Goal: Information Seeking & Learning: Learn about a topic

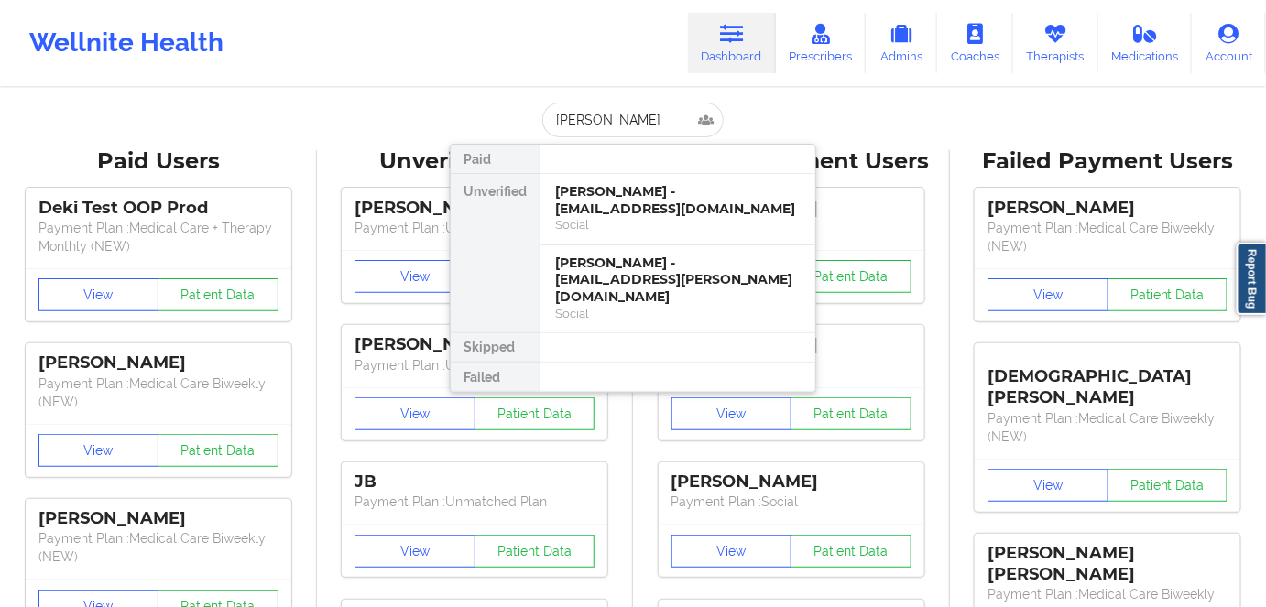
type input "[PERSON_NAME]"
click at [696, 285] on div "[PERSON_NAME] - [EMAIL_ADDRESS][PERSON_NAME][DOMAIN_NAME]" at bounding box center [677, 280] width 245 height 51
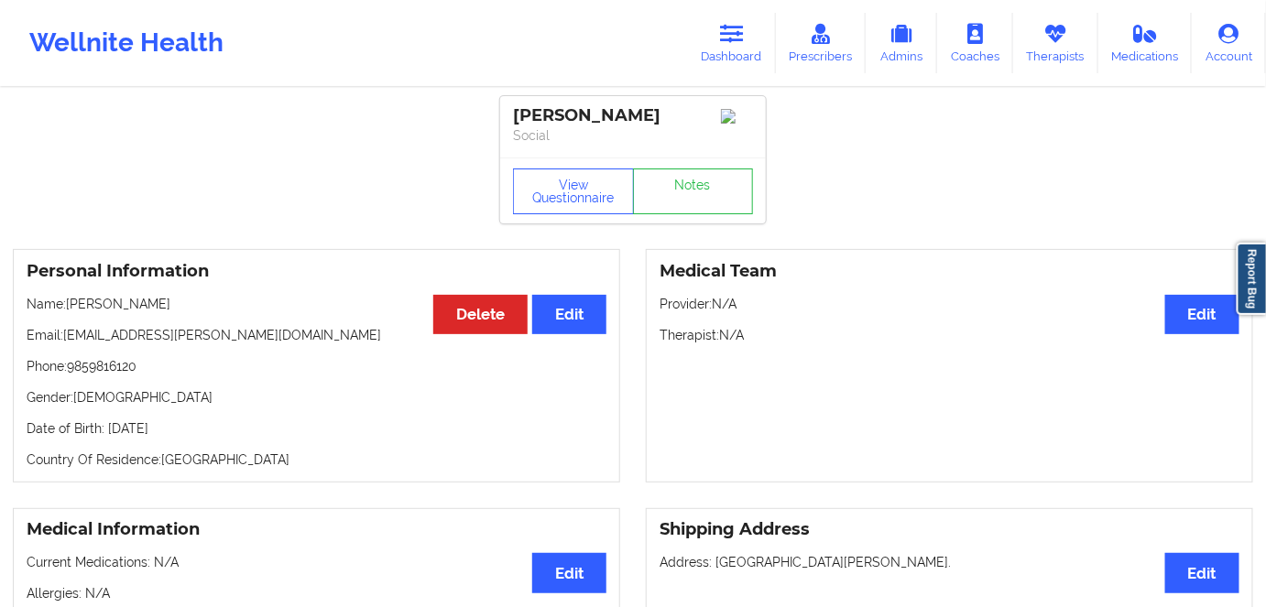
click at [190, 432] on p "Date of Birth: [DEMOGRAPHIC_DATA]" at bounding box center [317, 428] width 580 height 18
click at [201, 438] on p "Date of Birth: [DEMOGRAPHIC_DATA]" at bounding box center [317, 428] width 580 height 18
click at [197, 433] on p "Date of Birth: [DEMOGRAPHIC_DATA]" at bounding box center [317, 428] width 580 height 18
click at [197, 432] on p "Date of Birth: [DEMOGRAPHIC_DATA]" at bounding box center [317, 428] width 580 height 18
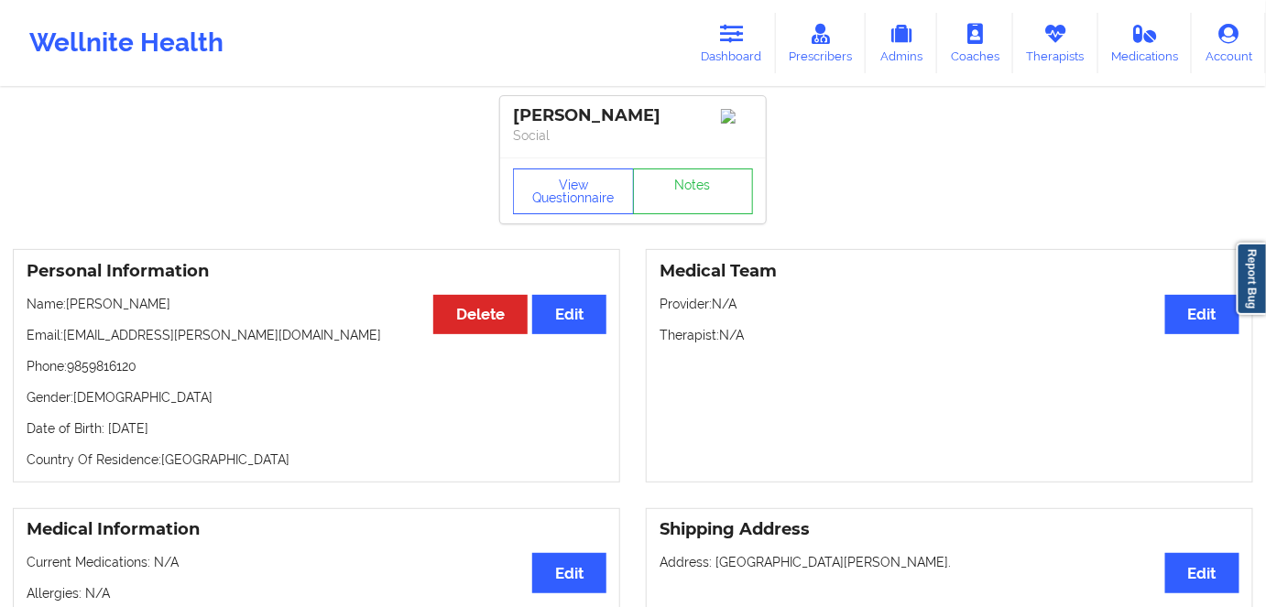
copy p "1998"
drag, startPoint x: 594, startPoint y: 186, endPoint x: 583, endPoint y: 147, distance: 40.9
click at [593, 183] on button "View Questionnaire" at bounding box center [573, 192] width 121 height 46
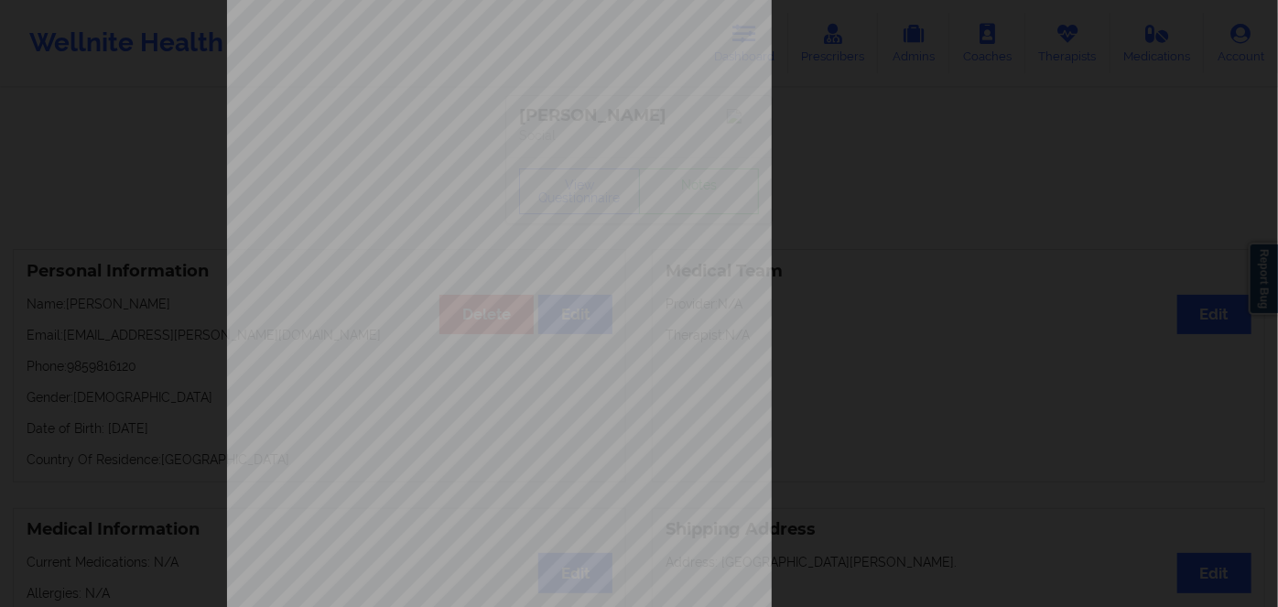
scroll to position [266, 0]
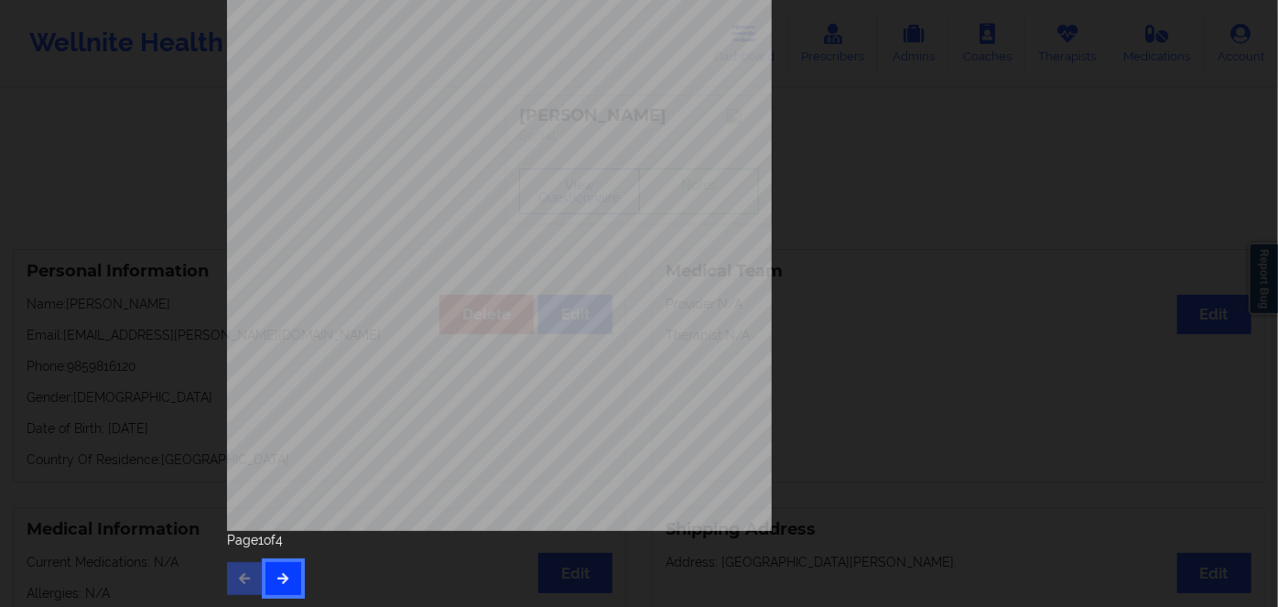
click at [293, 567] on button "button" at bounding box center [284, 578] width 36 height 33
click at [286, 592] on button "button" at bounding box center [284, 578] width 36 height 33
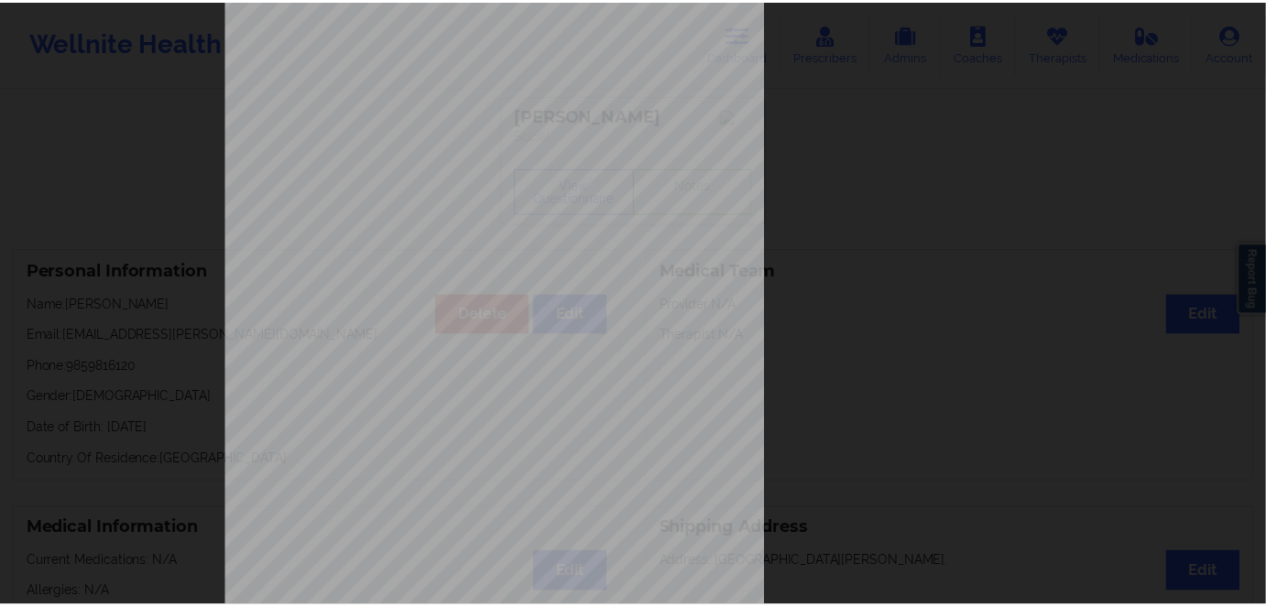
scroll to position [0, 0]
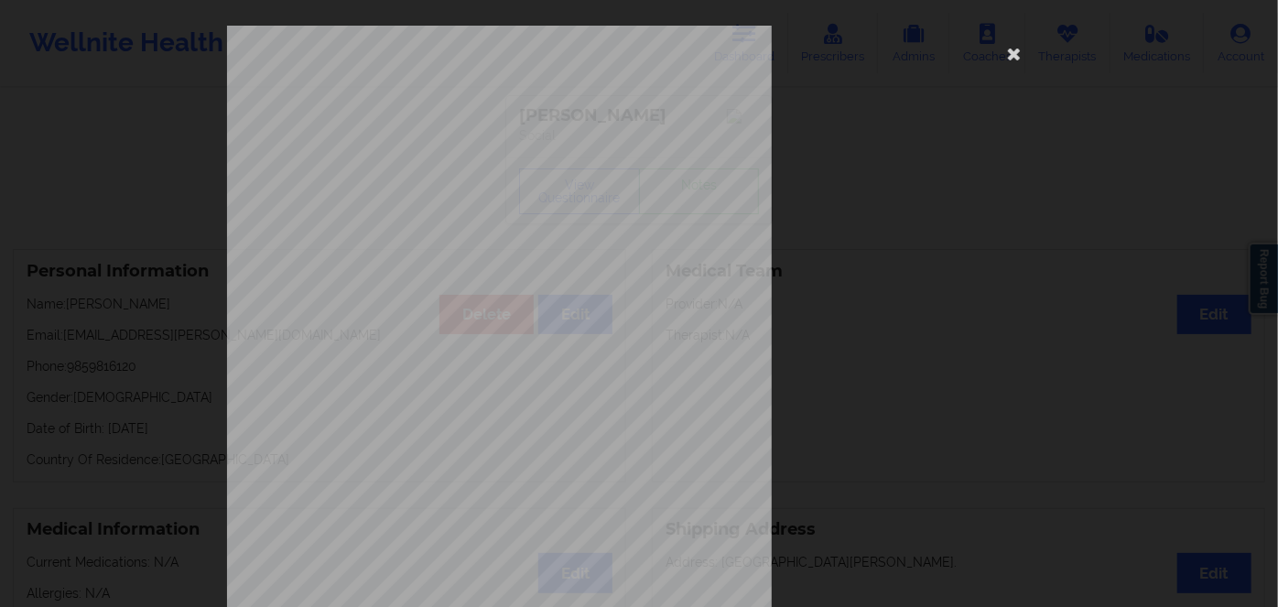
drag, startPoint x: 1016, startPoint y: 64, endPoint x: 922, endPoint y: 0, distance: 113.3
click at [1014, 61] on icon at bounding box center [1014, 52] width 29 height 29
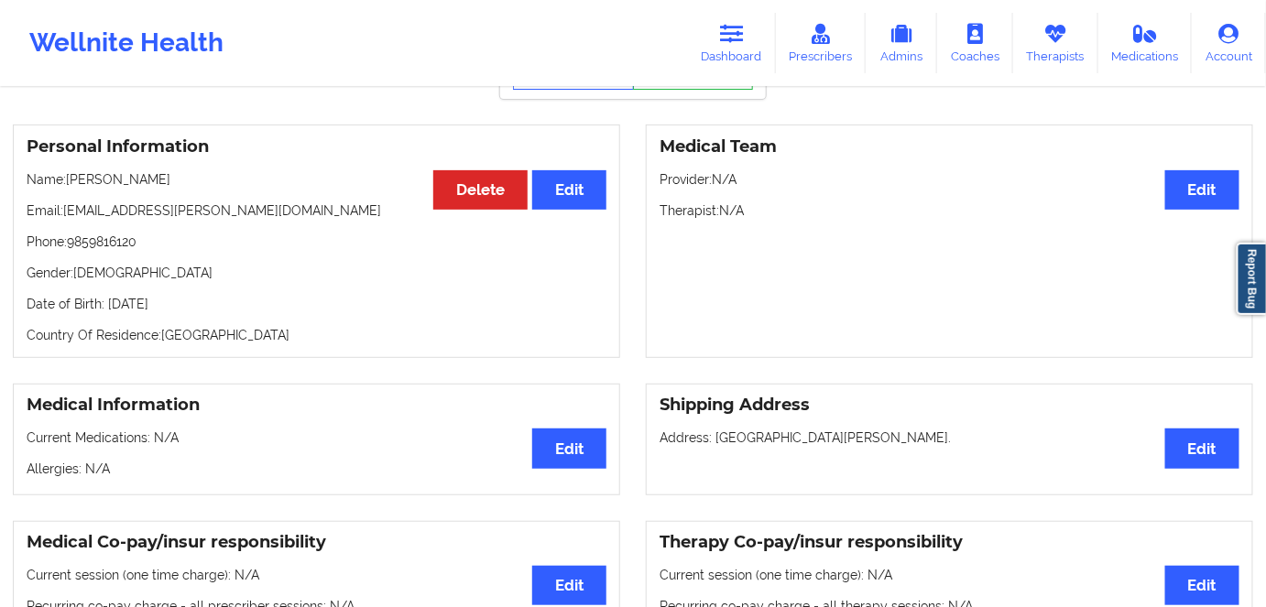
scroll to position [82, 0]
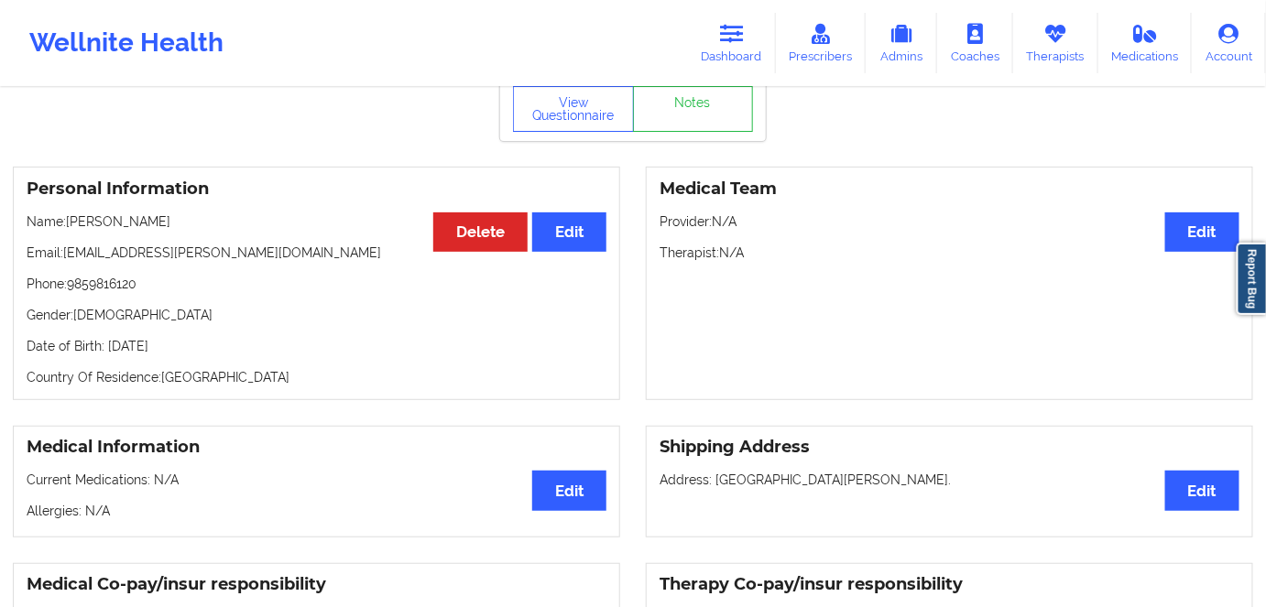
drag, startPoint x: 178, startPoint y: 340, endPoint x: 165, endPoint y: 313, distance: 29.5
click at [103, 340] on div "Personal Information Edit Delete Name: [PERSON_NAME] Email: [EMAIL_ADDRESS][PER…" at bounding box center [316, 284] width 607 height 234
copy p "[DATE]"
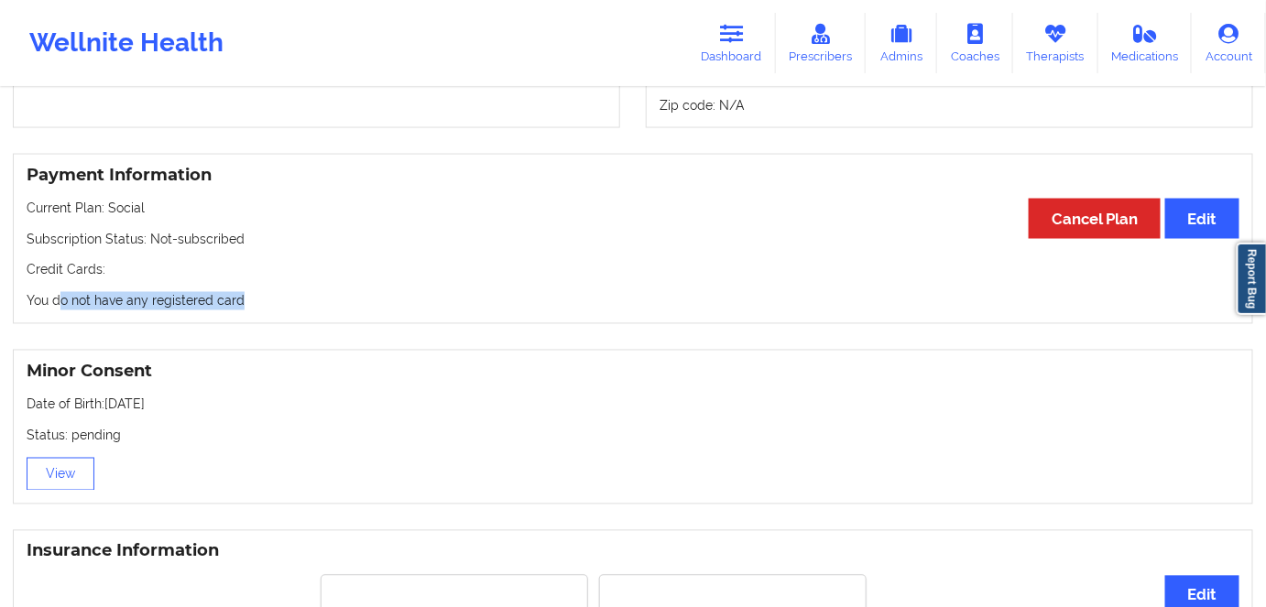
drag, startPoint x: 290, startPoint y: 291, endPoint x: 22, endPoint y: 299, distance: 268.4
click at [22, 299] on div "Payment Information Edit Cancel Plan Current Plan: Social Subscription Status: …" at bounding box center [633, 239] width 1240 height 171
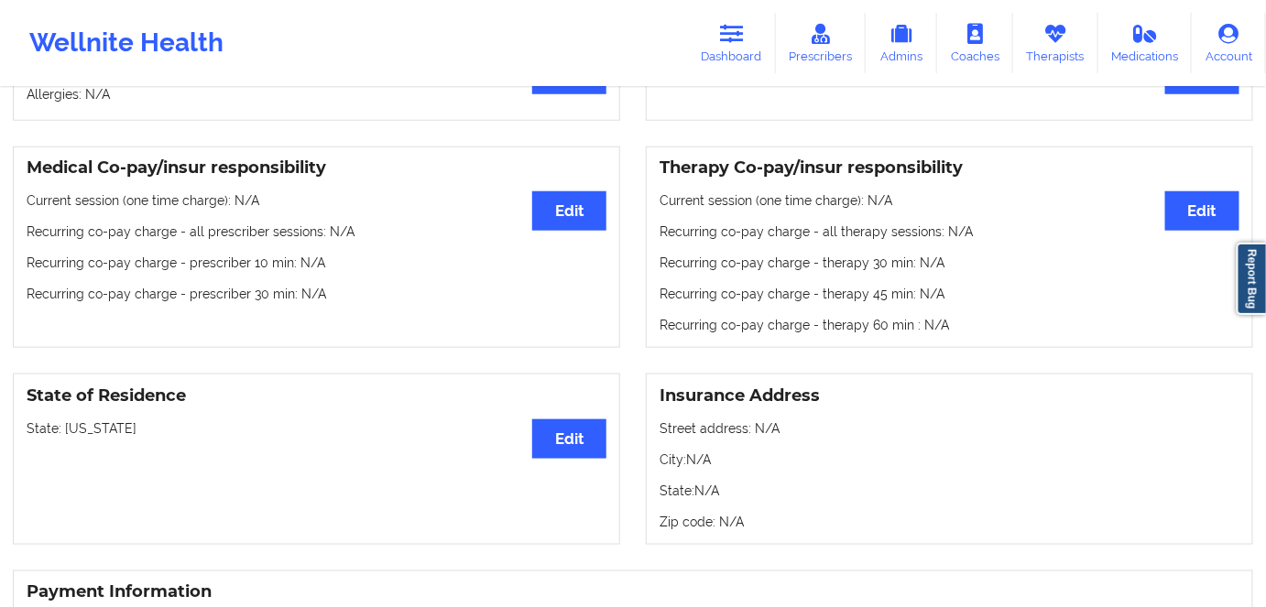
scroll to position [166, 0]
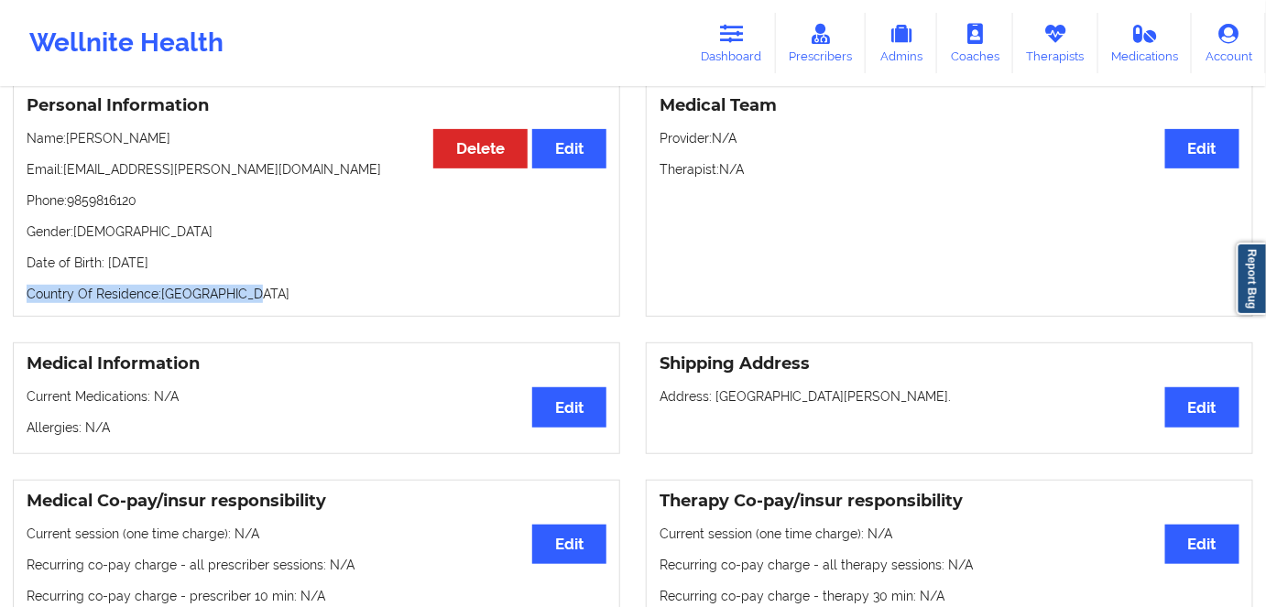
drag, startPoint x: 234, startPoint y: 273, endPoint x: 138, endPoint y: 266, distance: 96.4
click at [138, 266] on div "Personal Information Edit Delete Name: [PERSON_NAME] Email: [EMAIL_ADDRESS][PER…" at bounding box center [316, 200] width 607 height 234
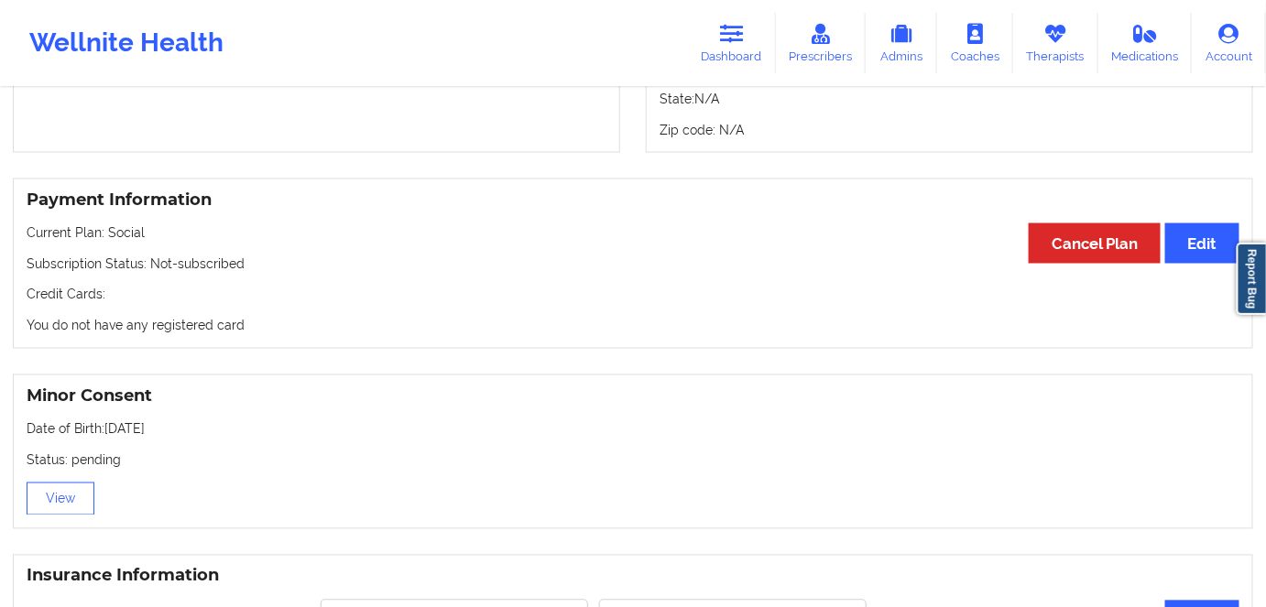
scroll to position [666, 0]
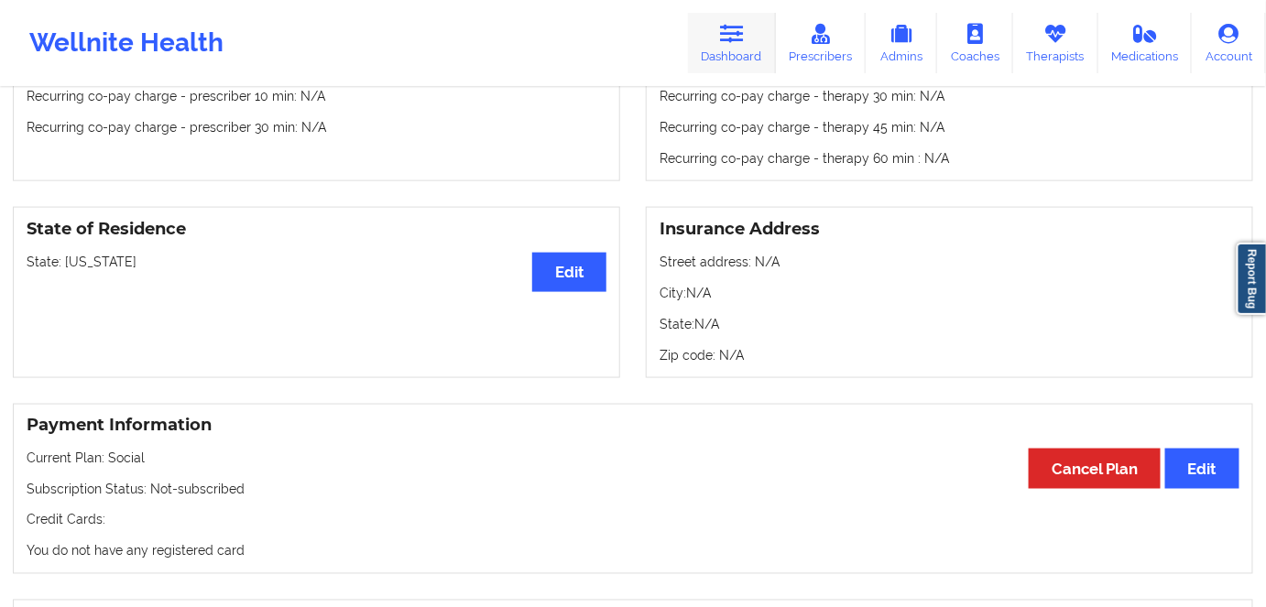
click at [703, 66] on link "Dashboard" at bounding box center [732, 43] width 88 height 60
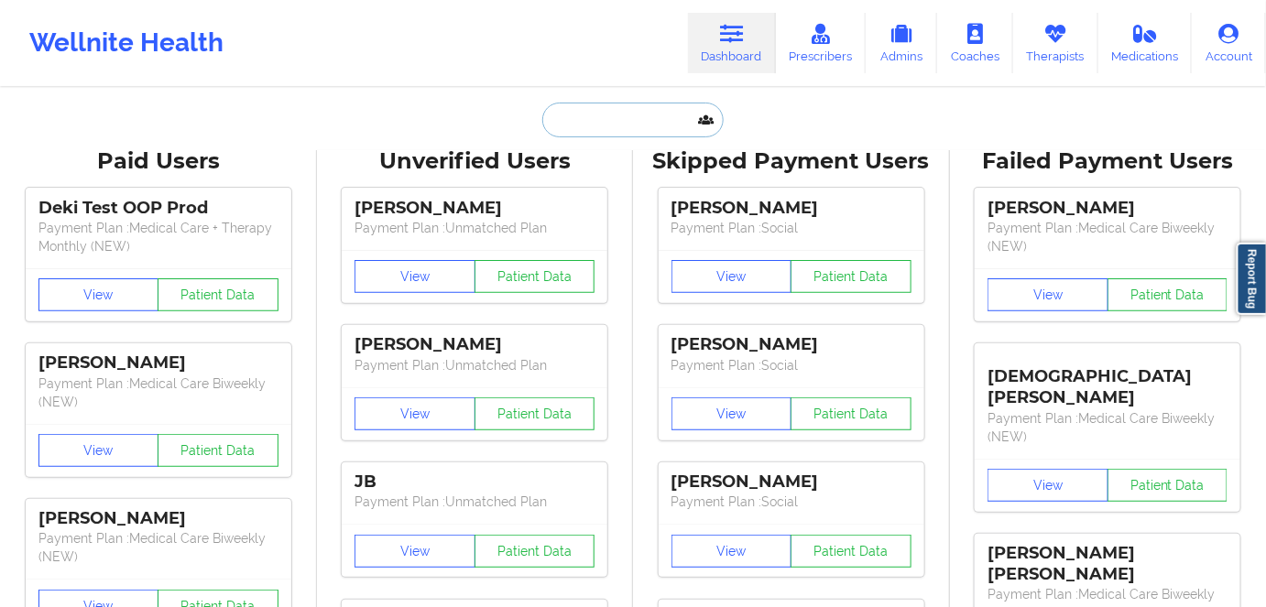
click at [630, 123] on input "text" at bounding box center [632, 120] width 181 height 35
paste input "[PERSON_NAME]"
type input "[PERSON_NAME]"
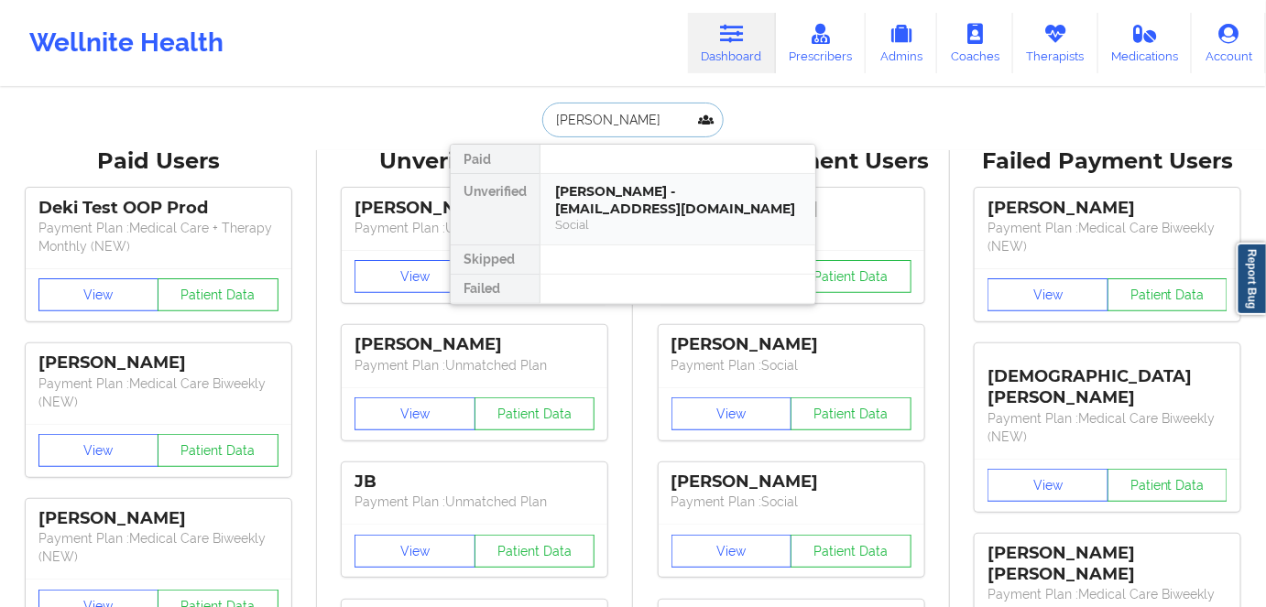
click at [692, 212] on div "[PERSON_NAME] - [EMAIL_ADDRESS][DOMAIN_NAME]" at bounding box center [677, 200] width 245 height 34
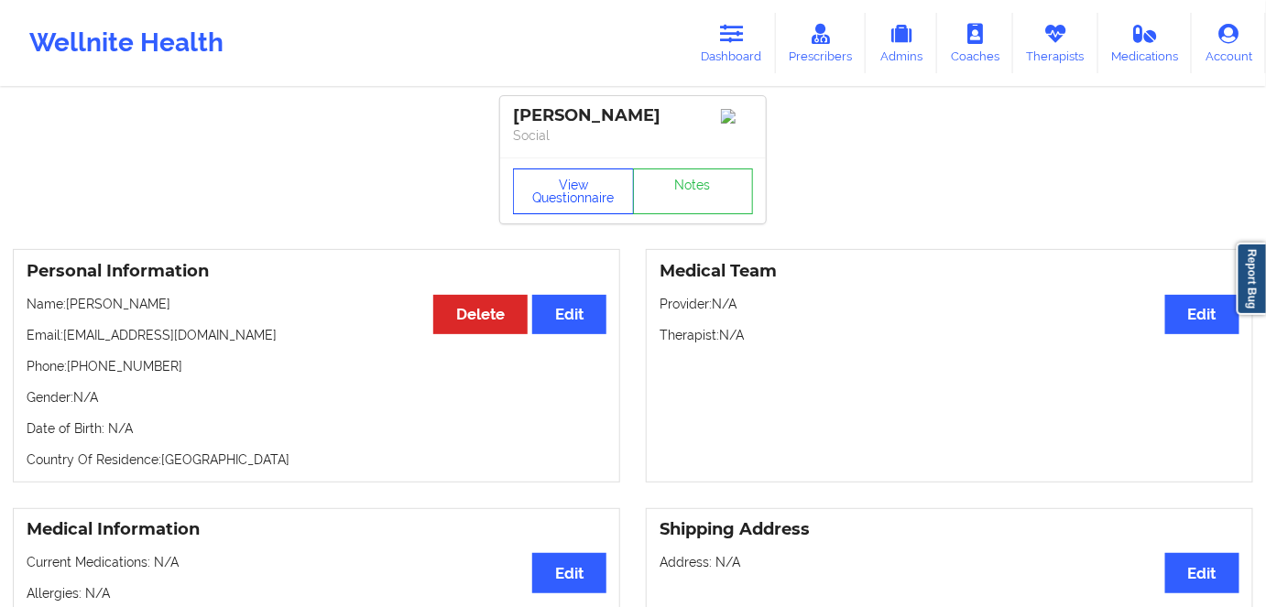
drag, startPoint x: 527, startPoint y: 184, endPoint x: 579, endPoint y: 101, distance: 97.8
click at [527, 184] on button "View Questionnaire" at bounding box center [573, 192] width 121 height 46
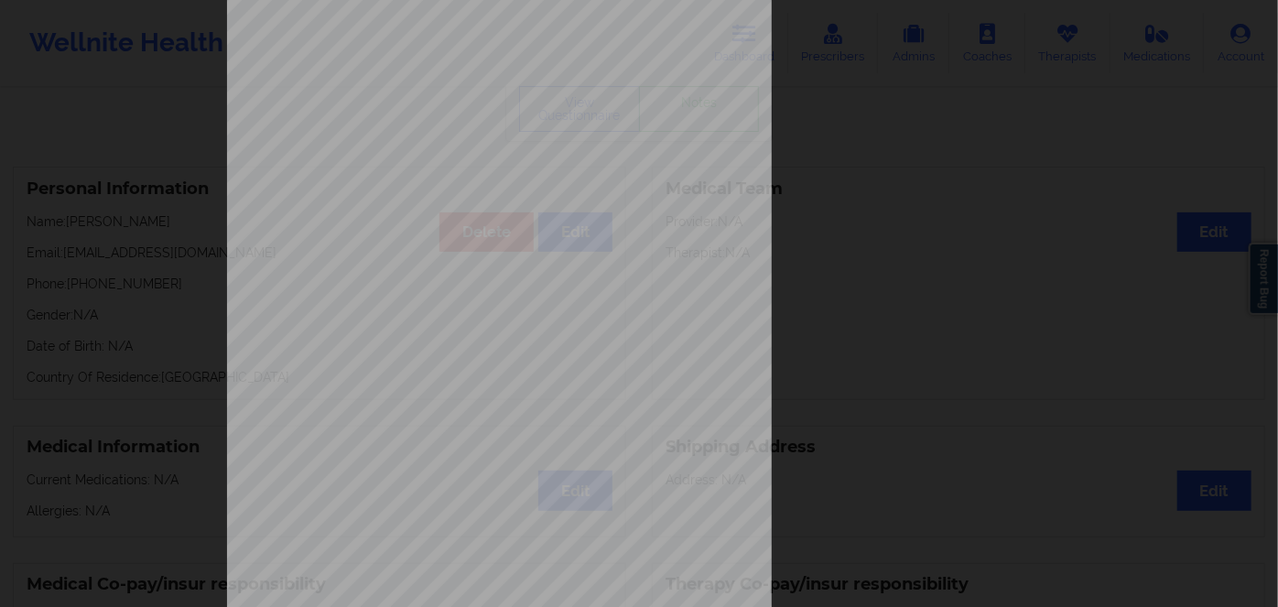
scroll to position [266, 0]
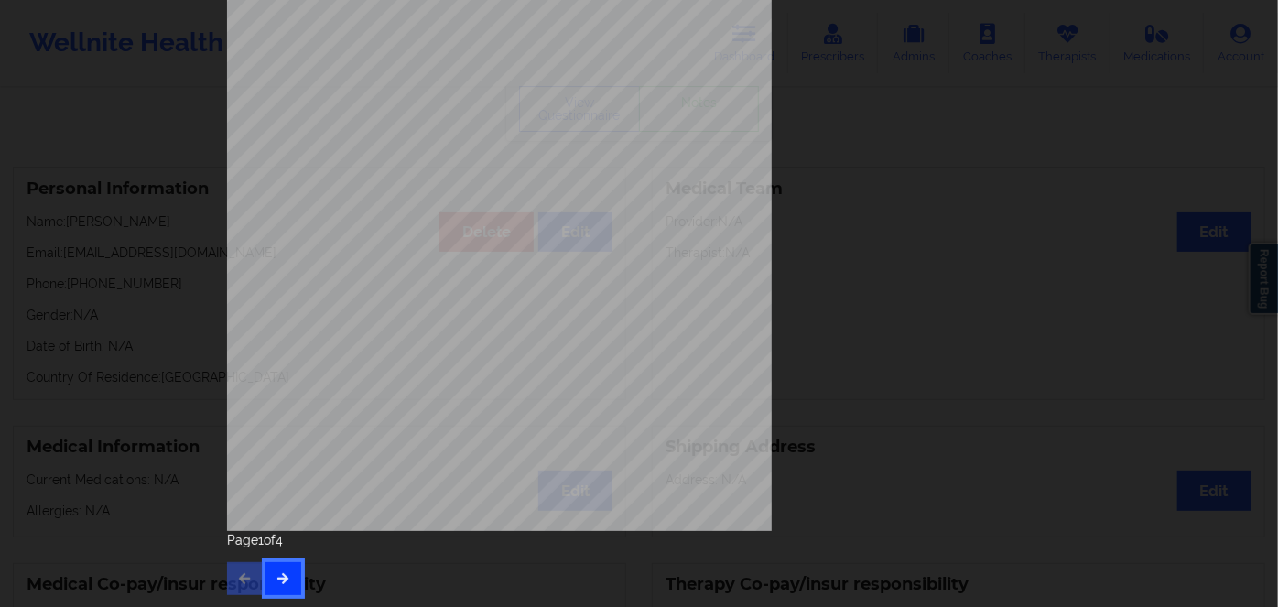
click at [282, 576] on icon "button" at bounding box center [284, 577] width 16 height 11
click at [296, 582] on button "button" at bounding box center [284, 578] width 36 height 33
